Goal: Find specific page/section: Find specific page/section

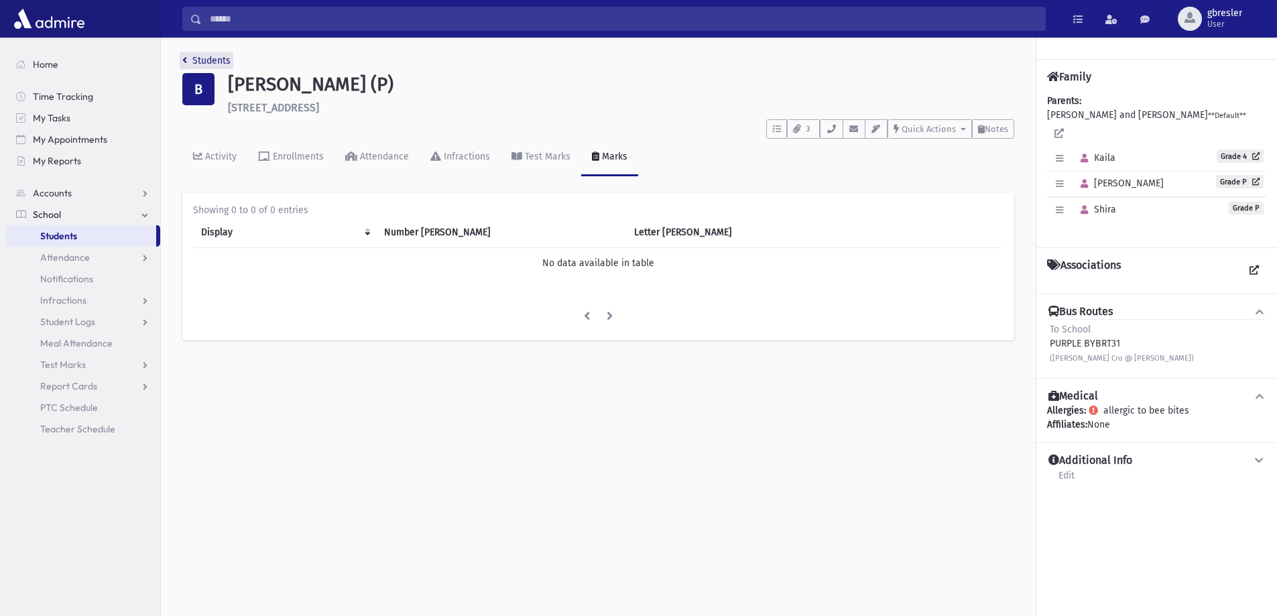
click at [218, 56] on link "Students" at bounding box center [206, 60] width 48 height 11
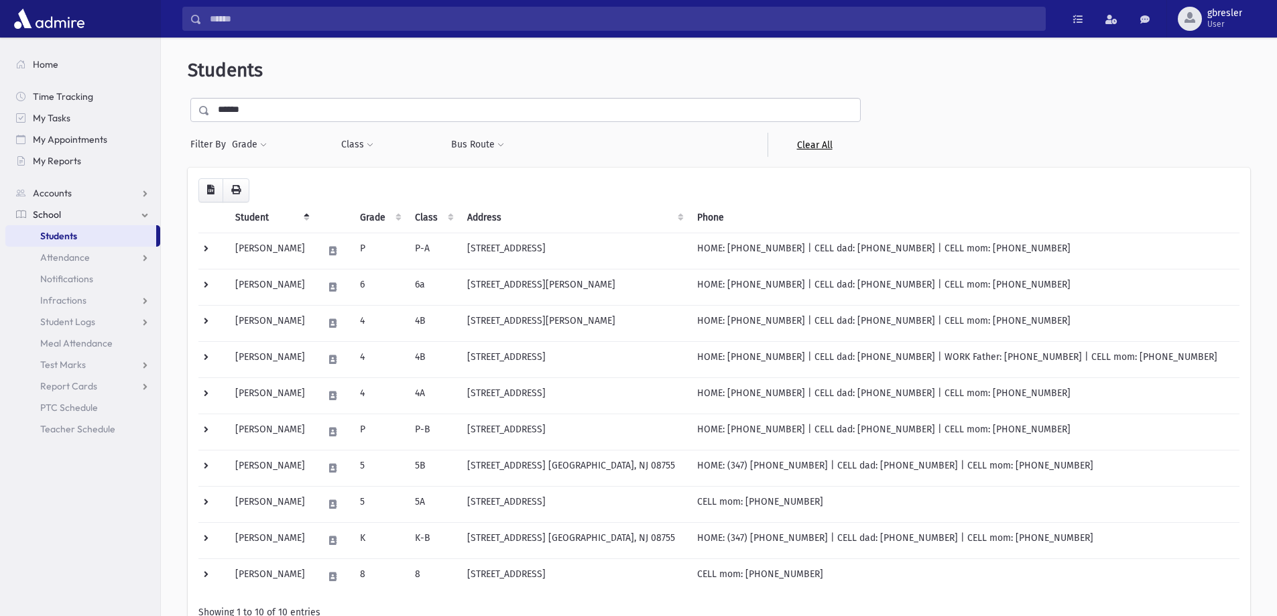
click at [809, 149] on link "Clear All" at bounding box center [813, 145] width 93 height 24
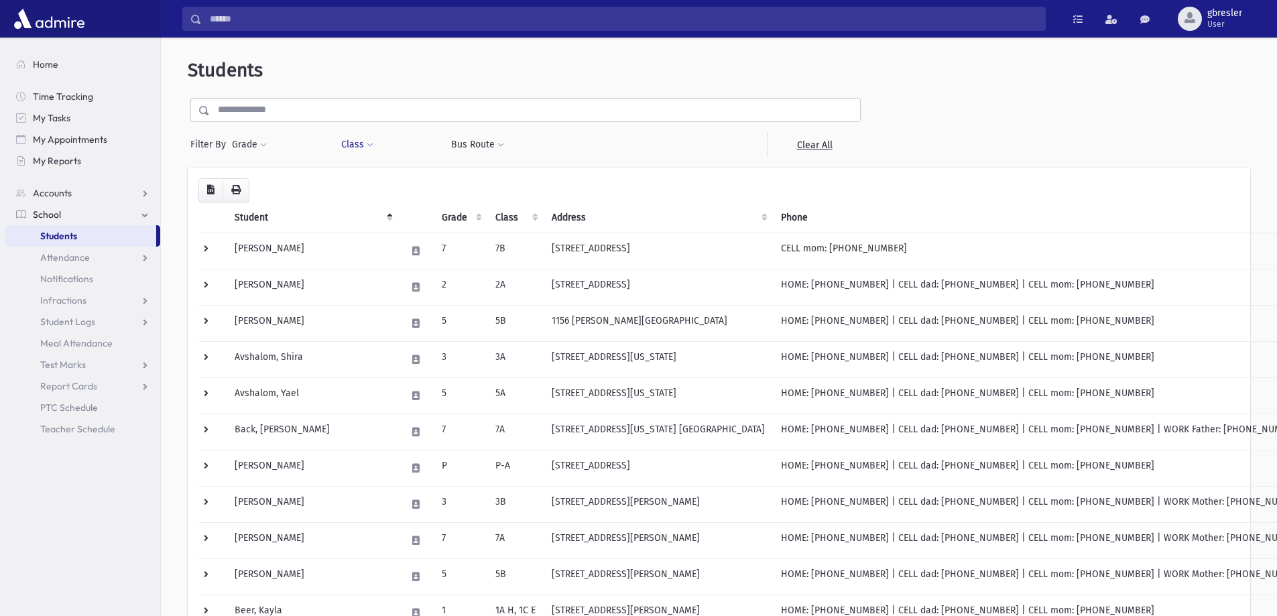
click at [371, 146] on span at bounding box center [370, 145] width 7 height 8
click at [387, 182] on ul at bounding box center [410, 180] width 129 height 20
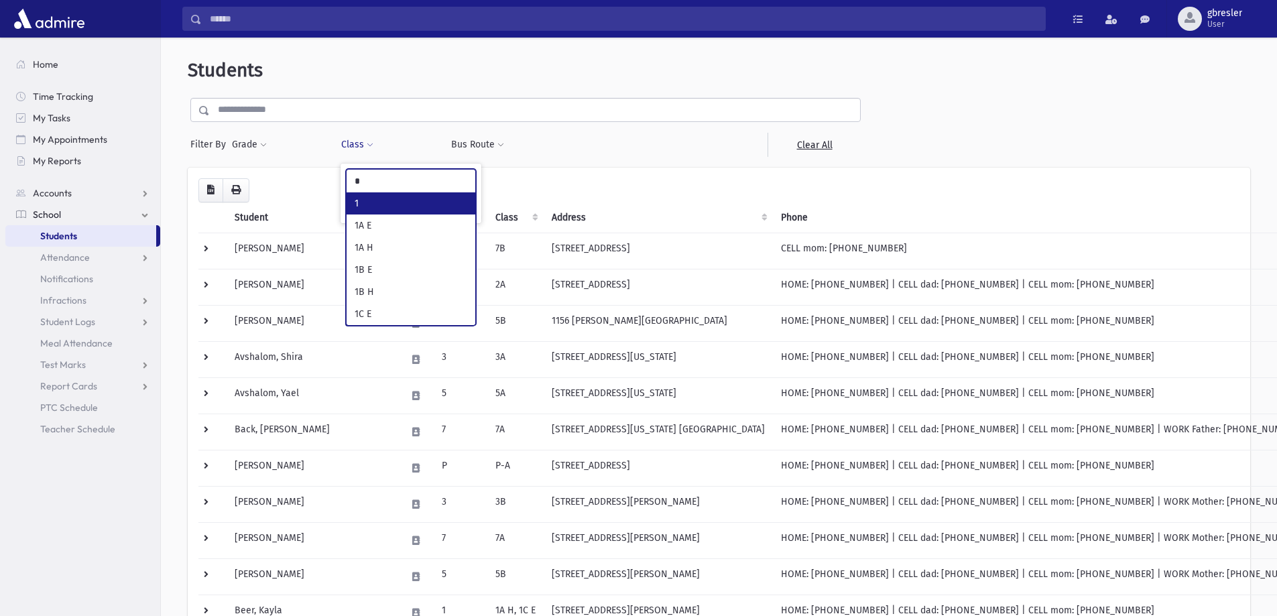
type input "*"
select select "*"
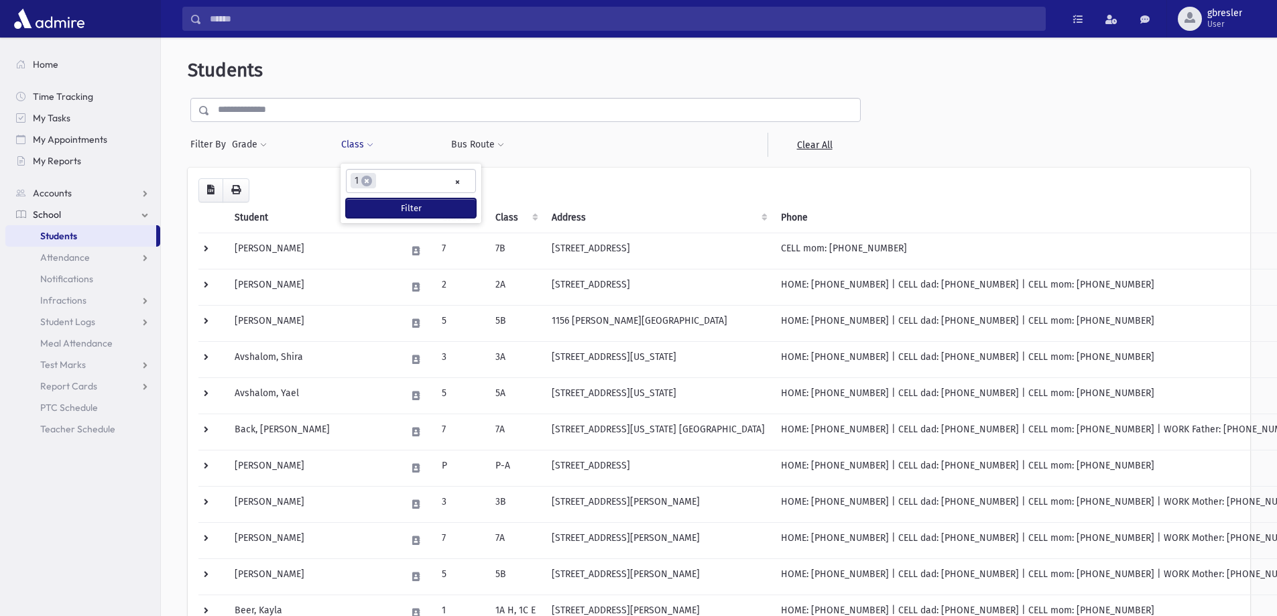
click at [387, 207] on button "Filter" at bounding box center [411, 207] width 130 height 19
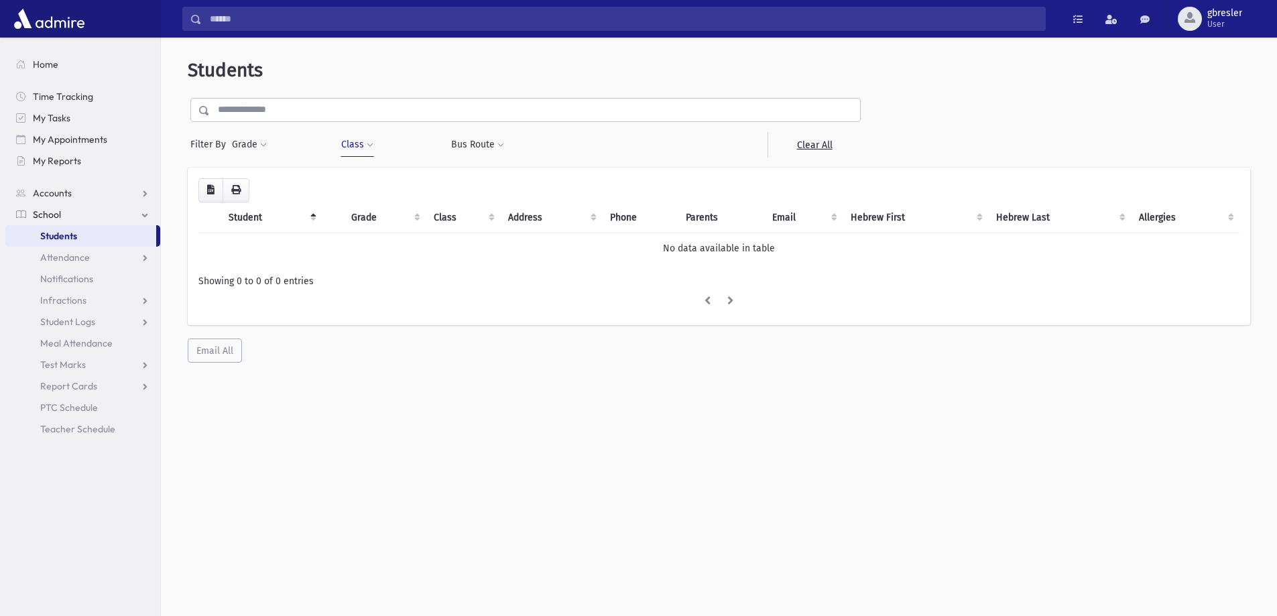
click at [370, 142] on span at bounding box center [370, 145] width 7 height 8
click at [814, 147] on link "Clear All" at bounding box center [813, 145] width 93 height 24
select select
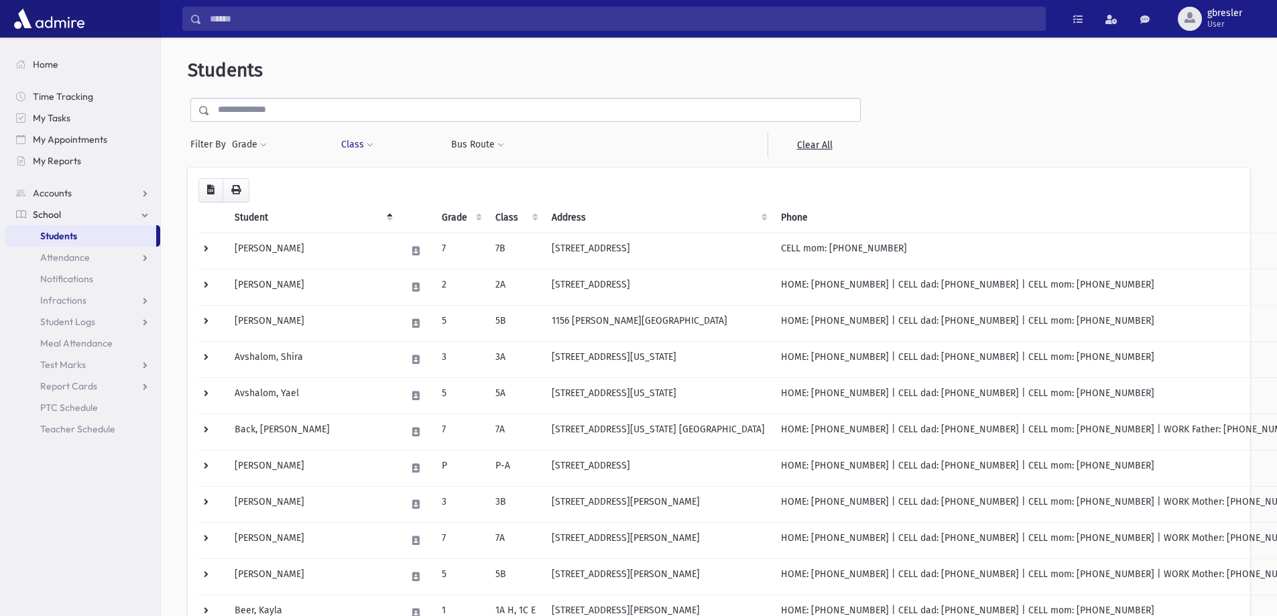
click at [367, 145] on span at bounding box center [370, 145] width 7 height 8
click at [378, 177] on ul at bounding box center [410, 180] width 129 height 20
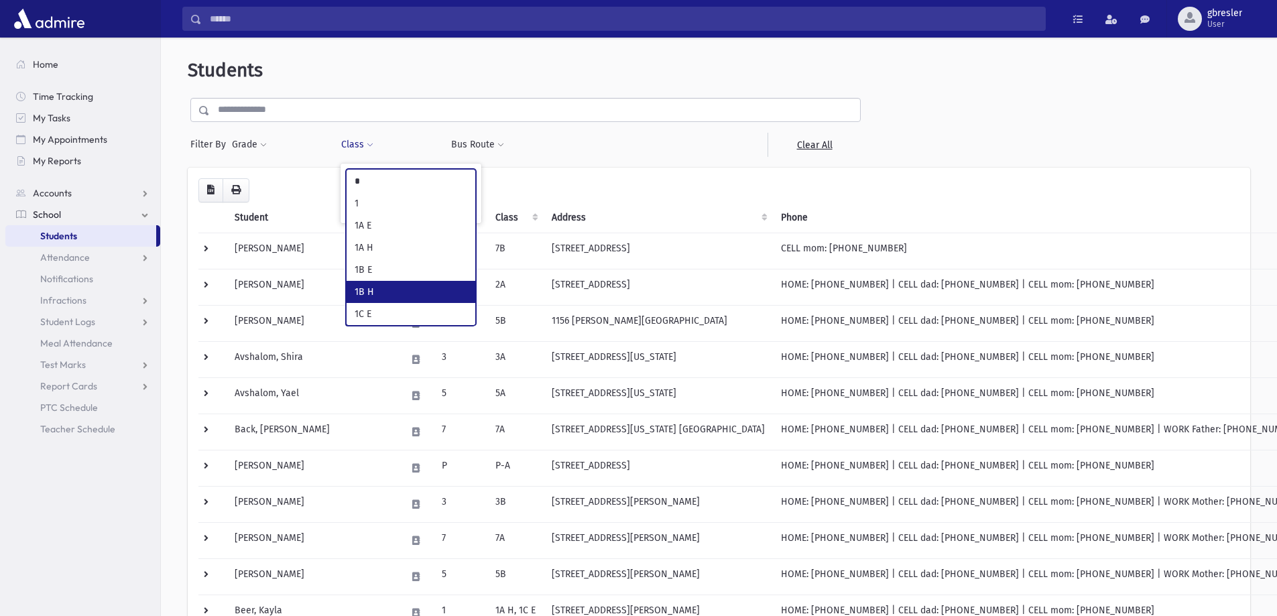
type input "*"
select select "**"
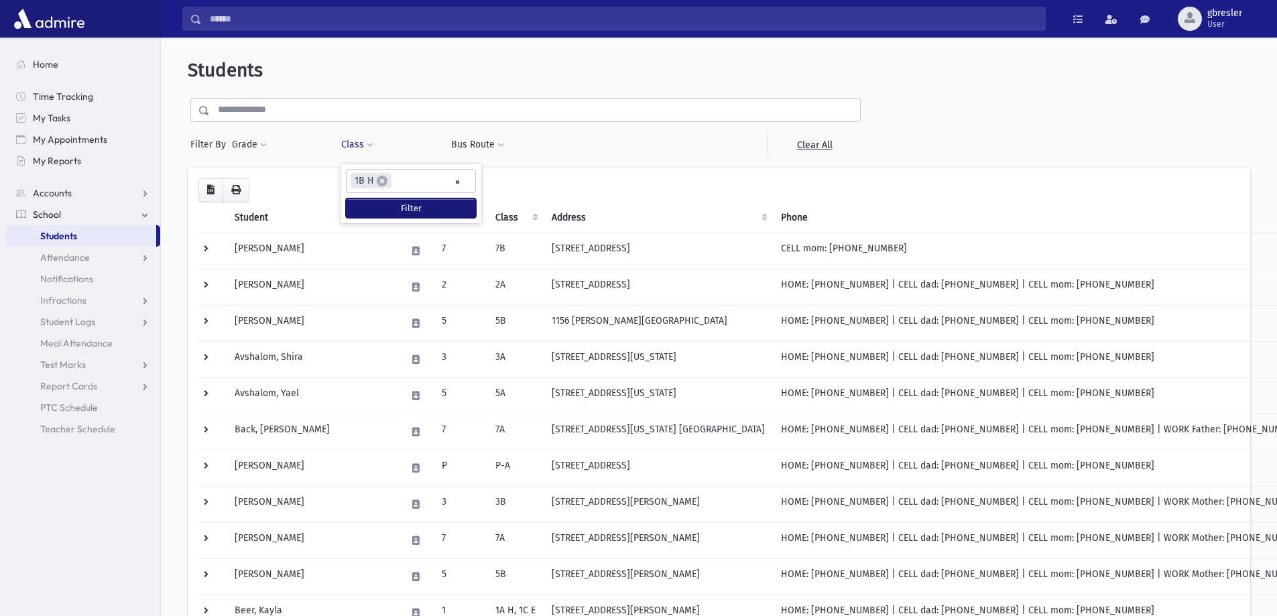
click at [424, 212] on button "Filter" at bounding box center [411, 207] width 130 height 19
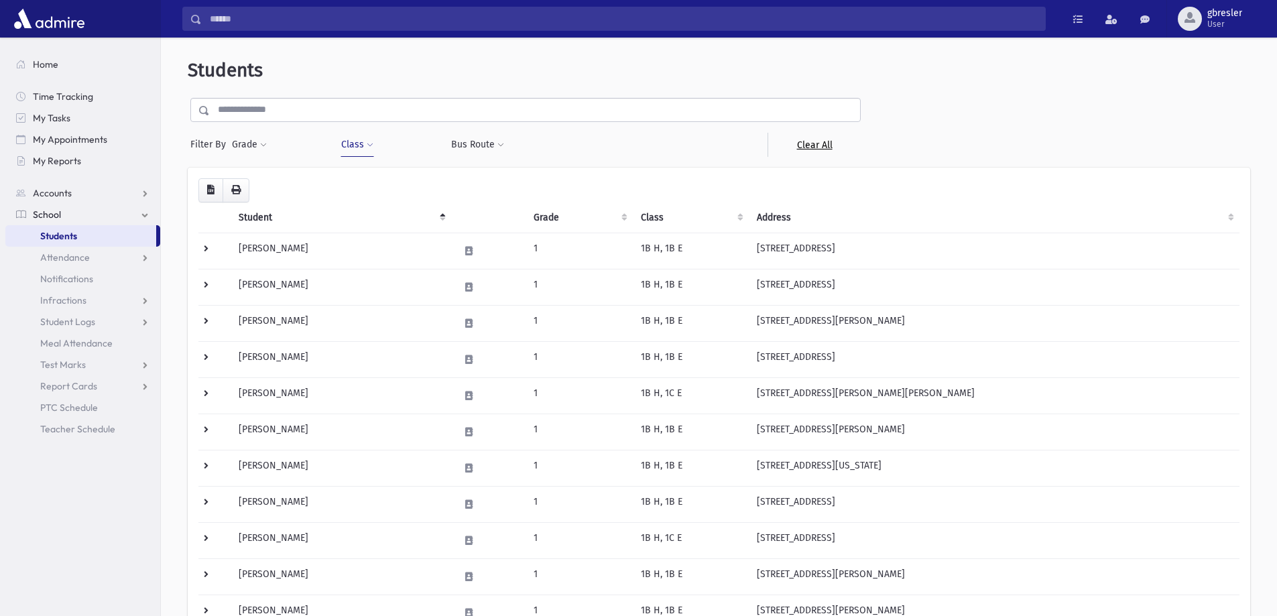
click at [805, 148] on link "Clear All" at bounding box center [813, 145] width 93 height 24
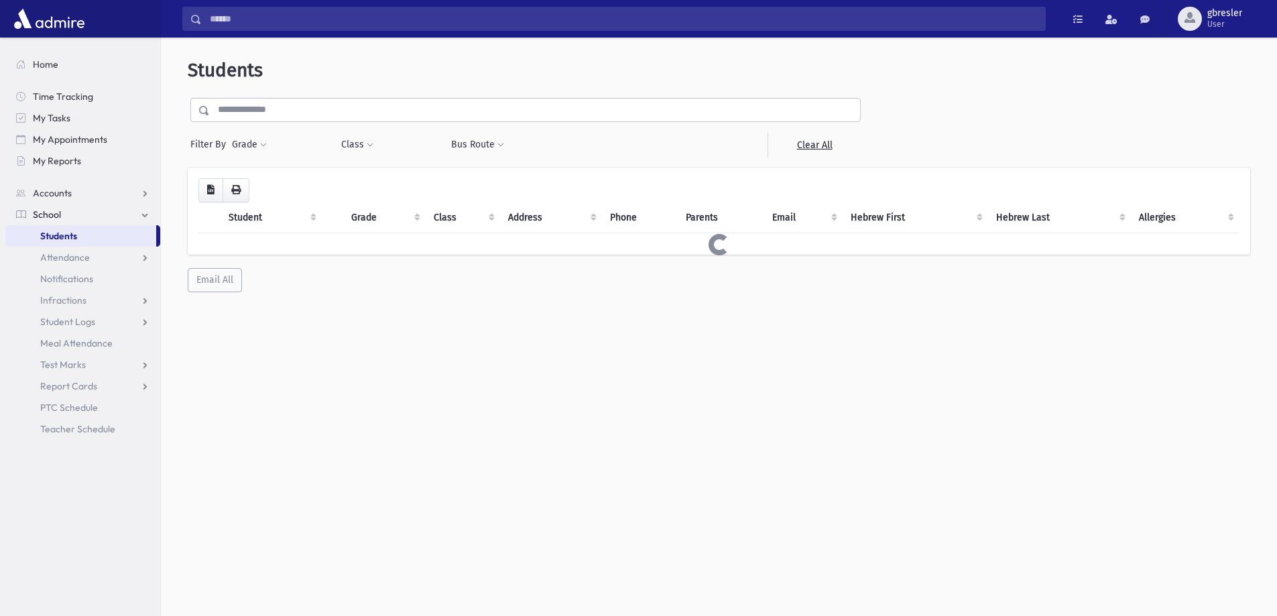
select select
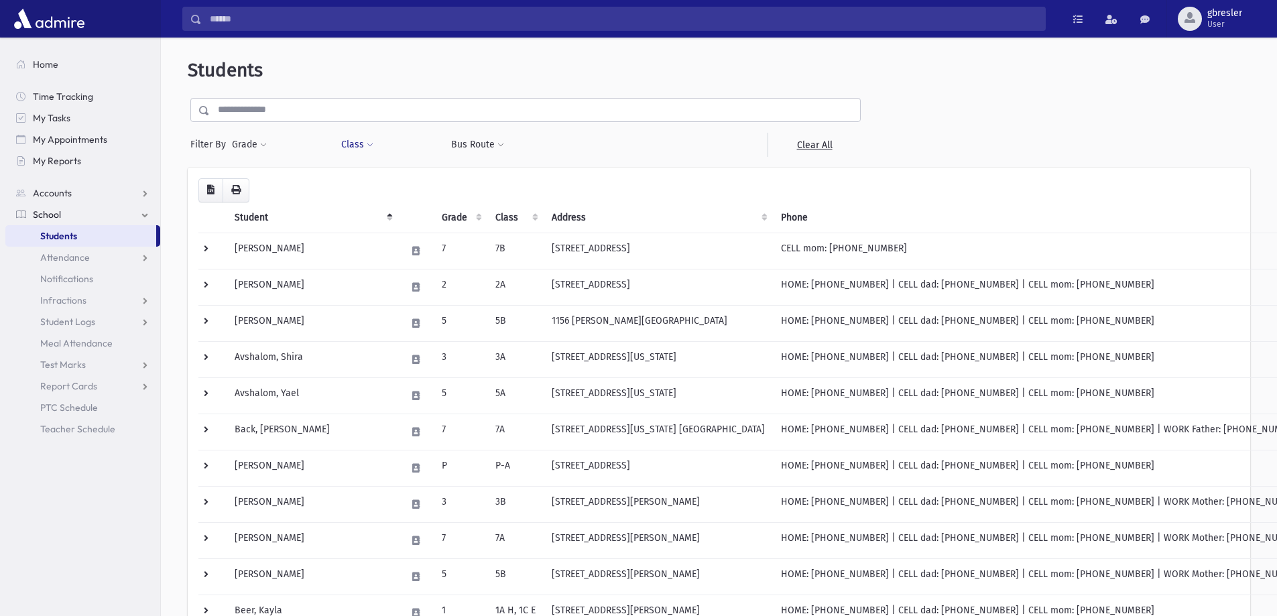
click at [368, 147] on span at bounding box center [370, 145] width 7 height 8
click at [373, 175] on ul at bounding box center [410, 180] width 129 height 20
type input "**"
select select "**"
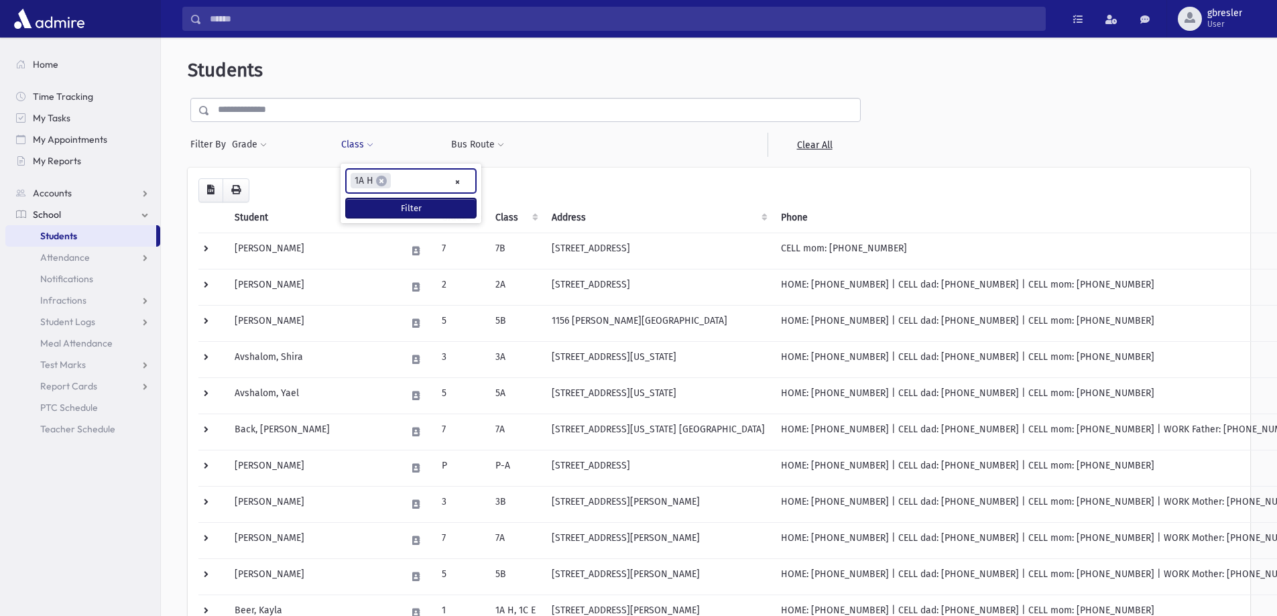
click at [394, 208] on button "Filter" at bounding box center [411, 207] width 130 height 19
